Goal: Information Seeking & Learning: Learn about a topic

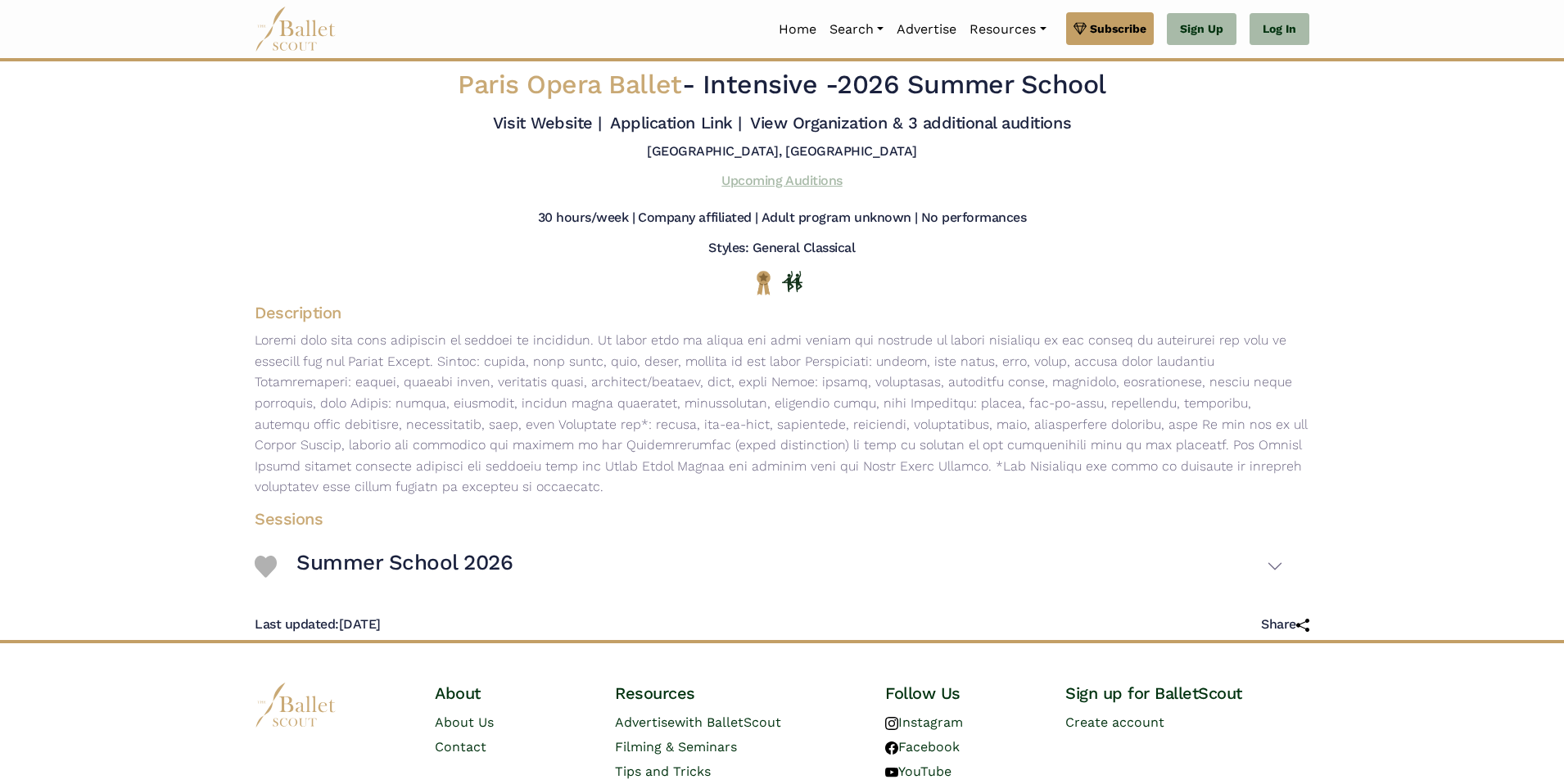
click at [787, 178] on link "Upcoming Auditions" at bounding box center [781, 181] width 120 height 16
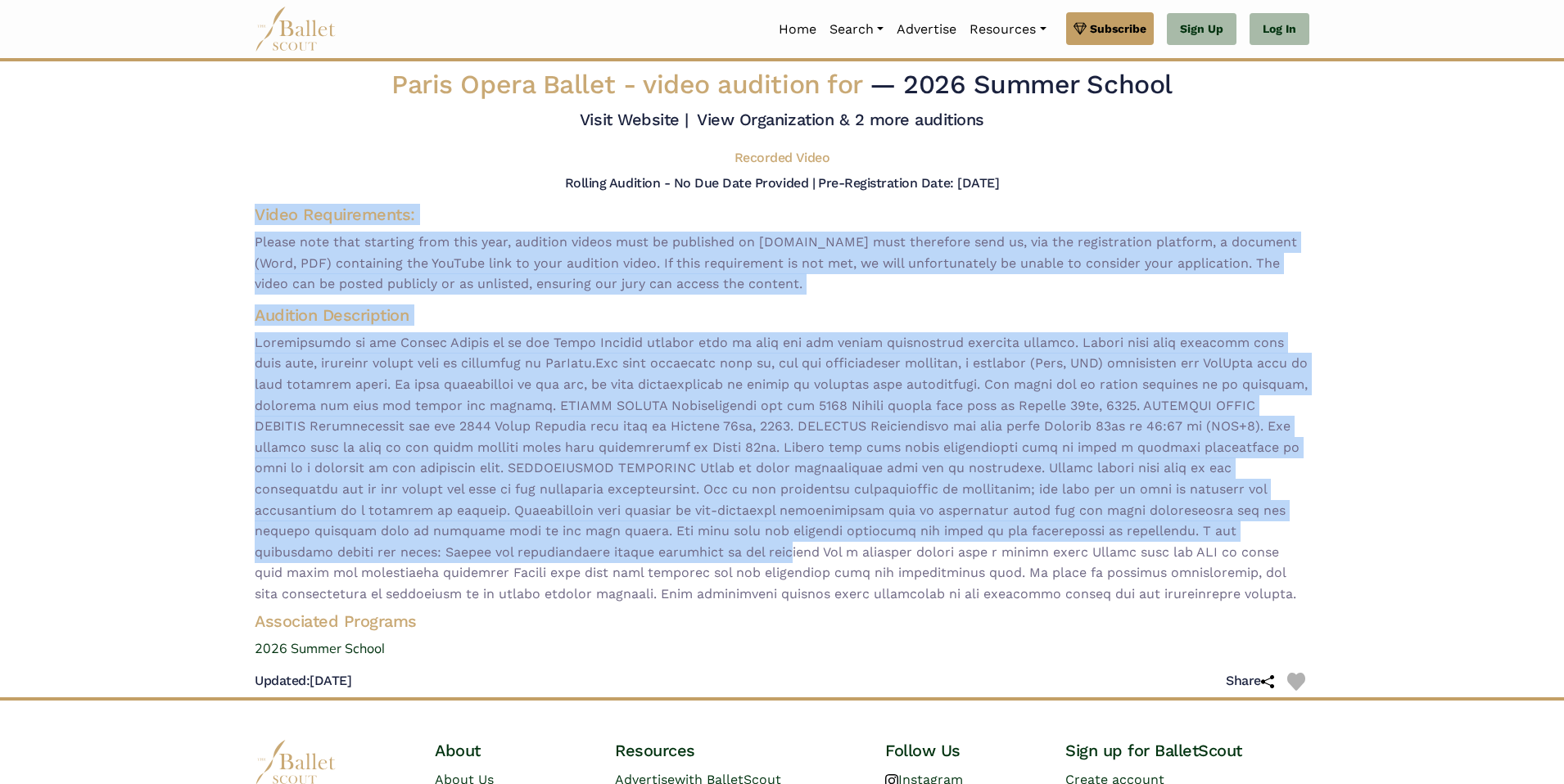
drag, startPoint x: 245, startPoint y: 214, endPoint x: 536, endPoint y: 547, distance: 442.2
click at [536, 547] on div "Paris Opera Ballet - video audition for — 2026 Summer School Visit Website | Re…" at bounding box center [782, 383] width 1081 height 629
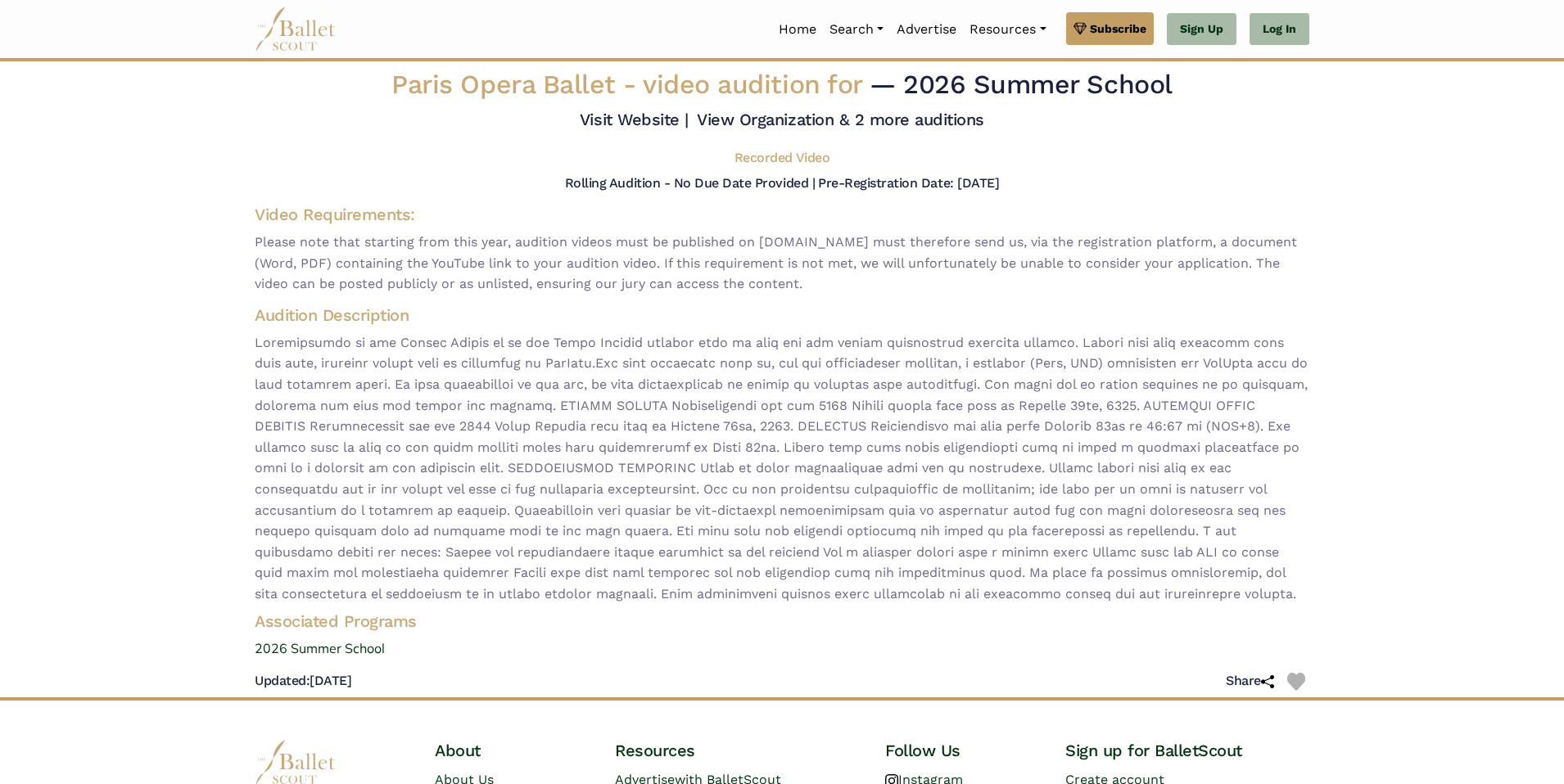
click at [299, 192] on div "Rolling Audition - No Due Date Provided | Pre-Registration Date: [DATE]" at bounding box center [782, 183] width 1081 height 22
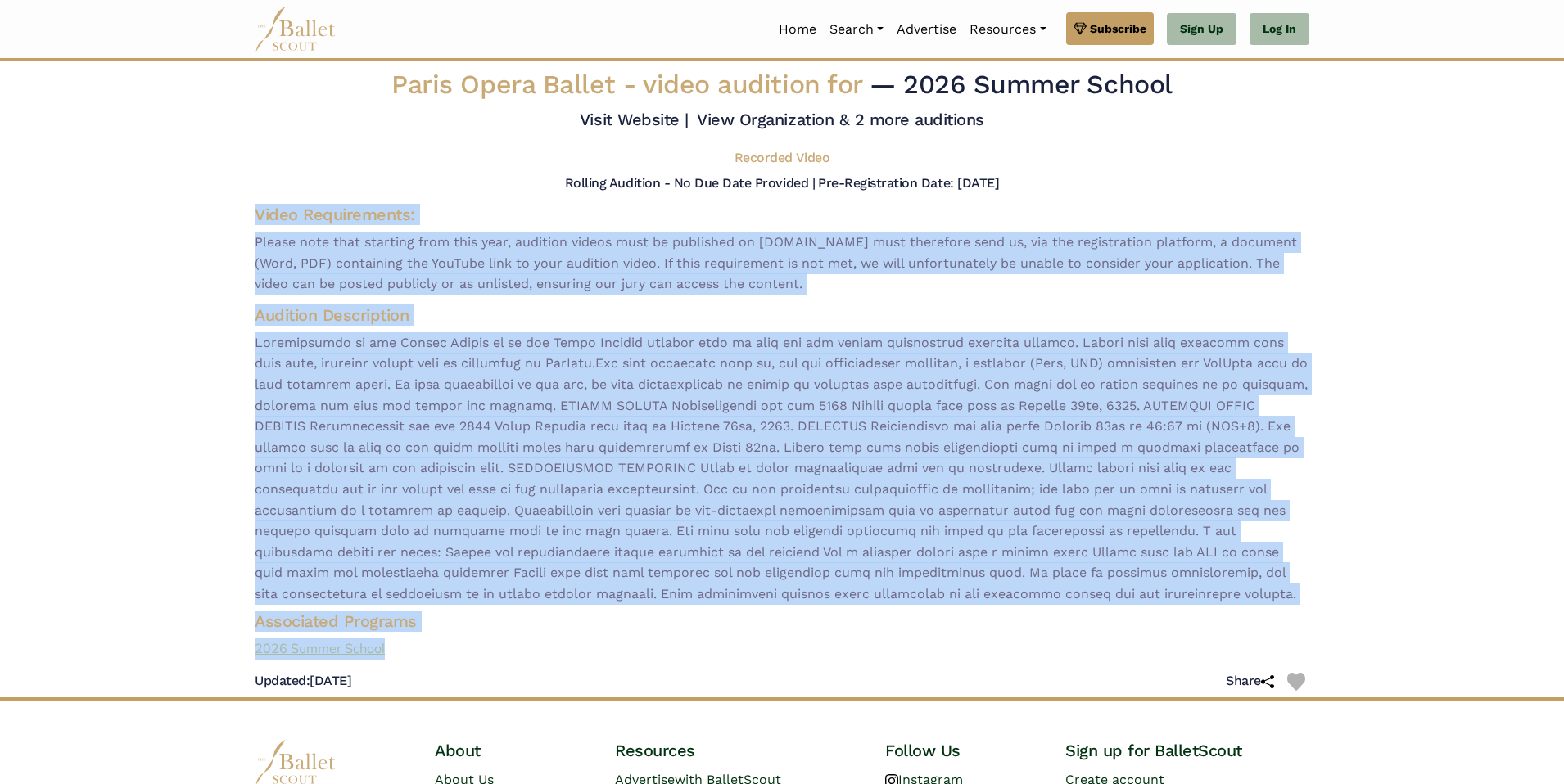
drag, startPoint x: 250, startPoint y: 218, endPoint x: 441, endPoint y: 638, distance: 461.4
click at [442, 641] on div "Paris Opera Ballet - video audition for — 2026 Summer School Visit Website | Re…" at bounding box center [782, 383] width 1081 height 629
copy div "Video Requirements: Please note that starting from this year, audition videos m…"
